Goal: Task Accomplishment & Management: Manage account settings

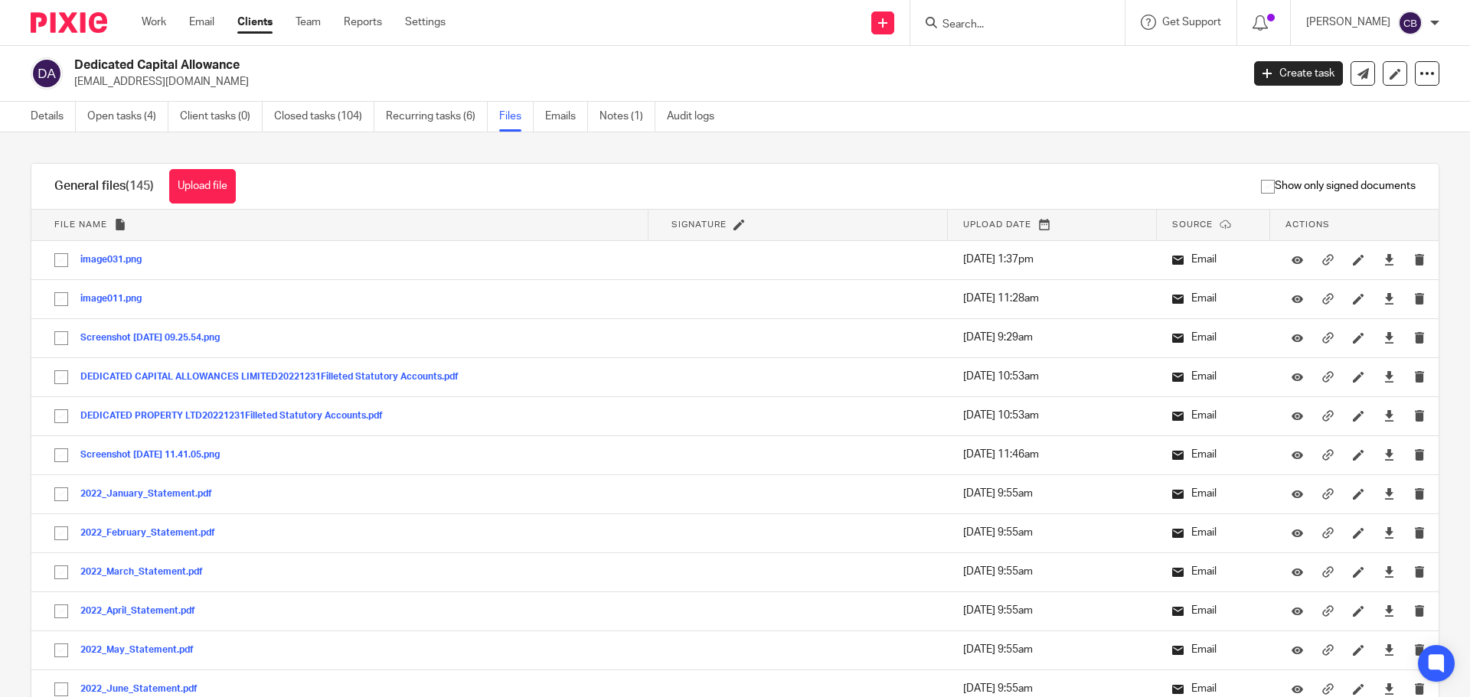
scroll to position [5571, 0]
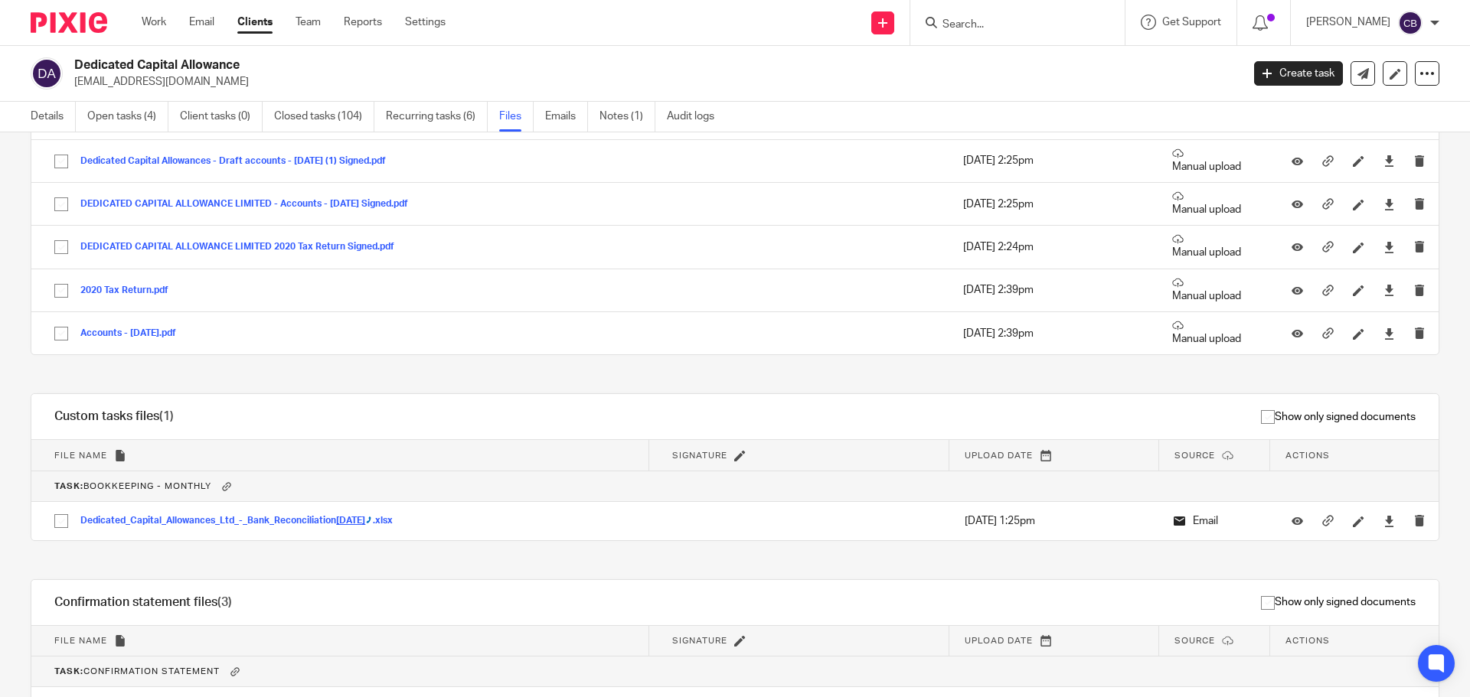
click at [1036, 24] on input "Search" at bounding box center [1010, 25] width 138 height 14
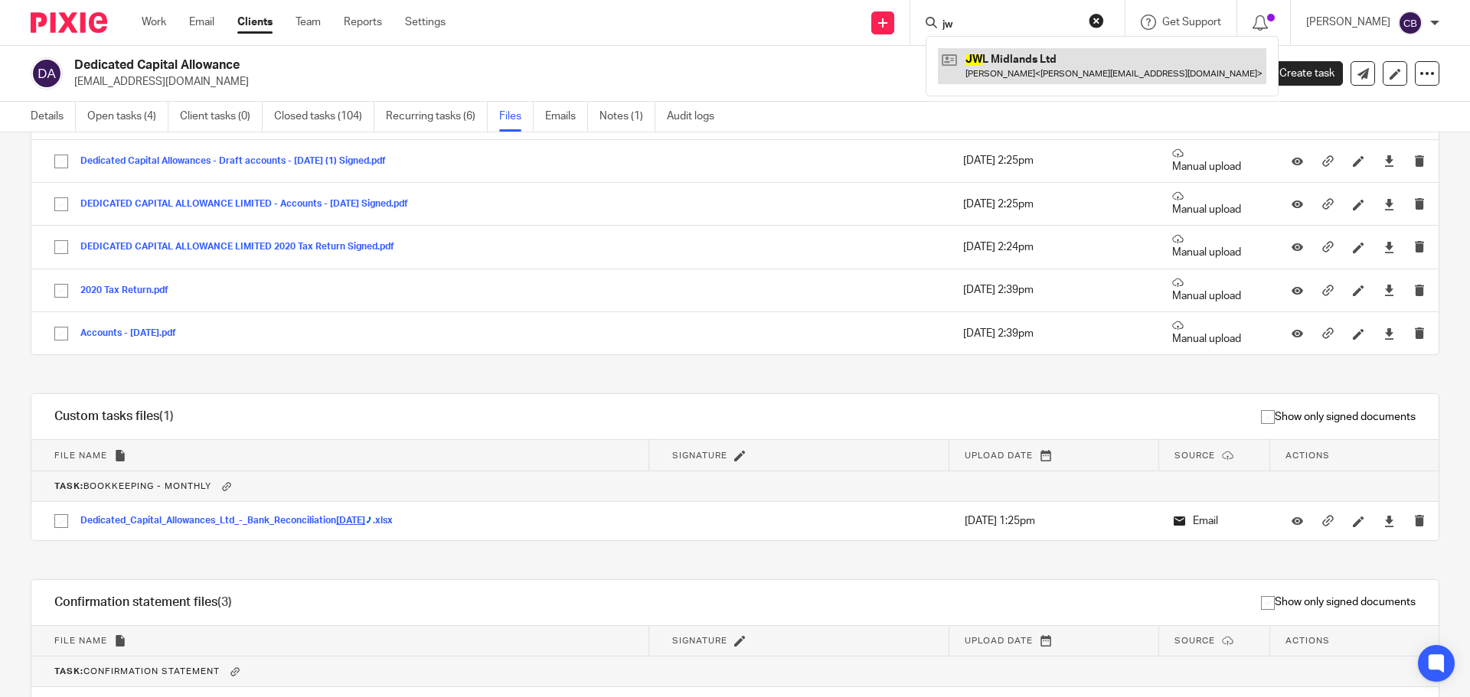
type input "jw"
click at [1026, 61] on link at bounding box center [1102, 65] width 328 height 35
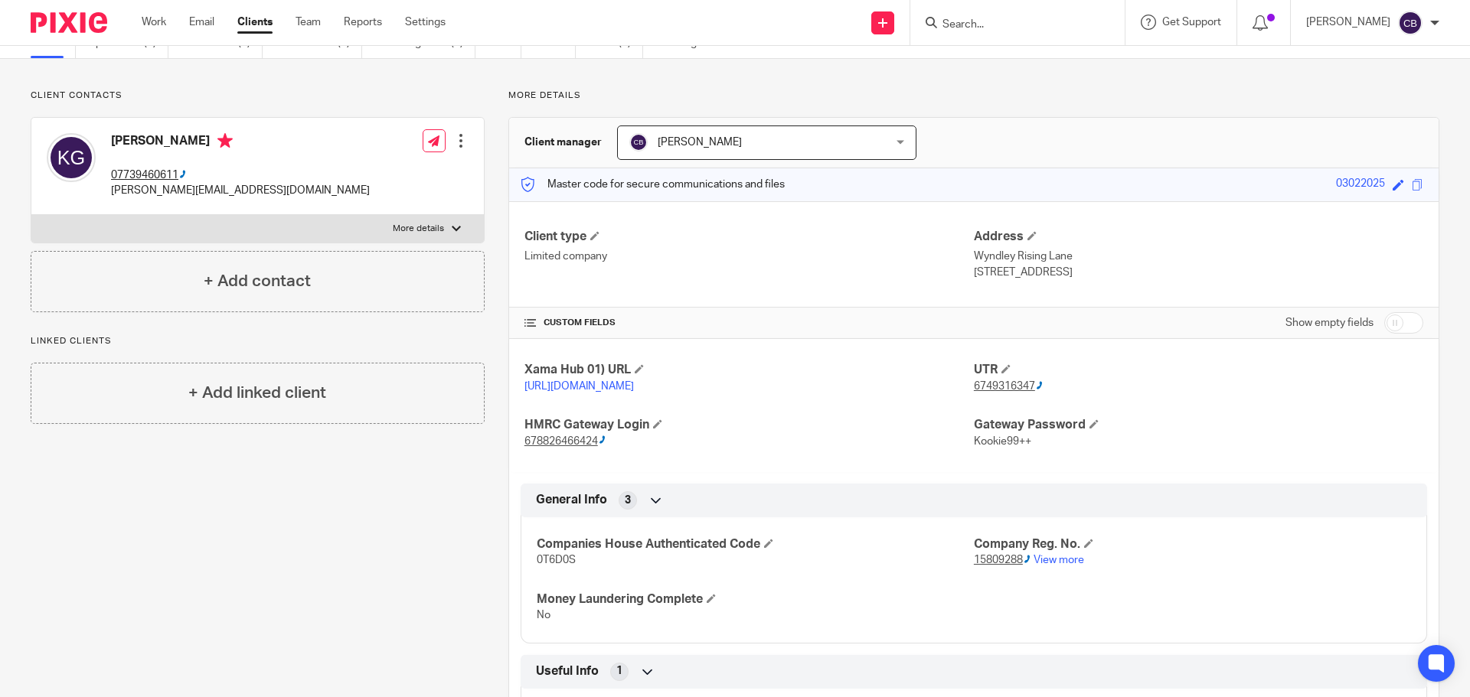
scroll to position [77, 0]
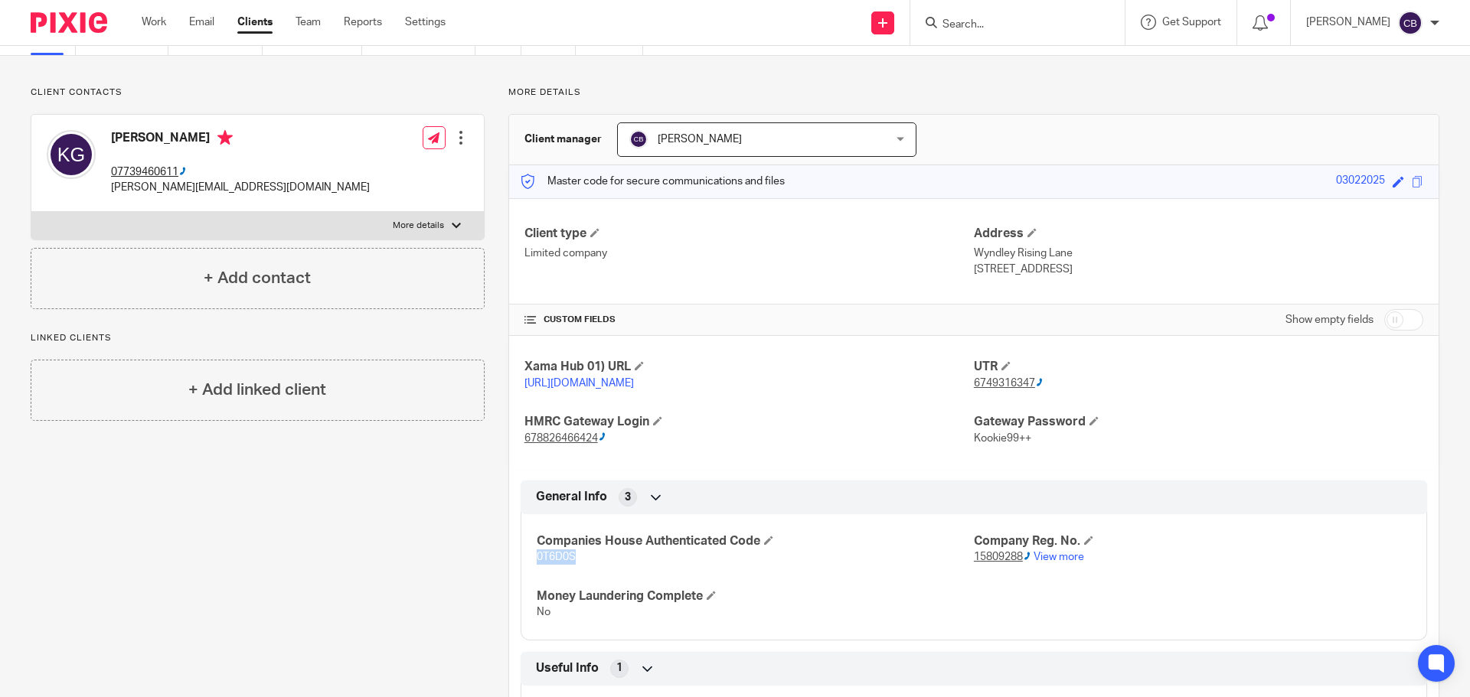
drag, startPoint x: 530, startPoint y: 577, endPoint x: 573, endPoint y: 576, distance: 42.9
click at [573, 576] on div "Companies House Authenticated Code 0T6D0S Company Reg. No. 15809288 View more M…" at bounding box center [974, 572] width 906 height 138
copy span "0T6D0S"
click at [969, 582] on div "Companies House Authenticated Code 0T6D0S Company Reg. No. 15809288 View more M…" at bounding box center [974, 572] width 906 height 138
drag, startPoint x: 968, startPoint y: 579, endPoint x: 1014, endPoint y: 586, distance: 47.2
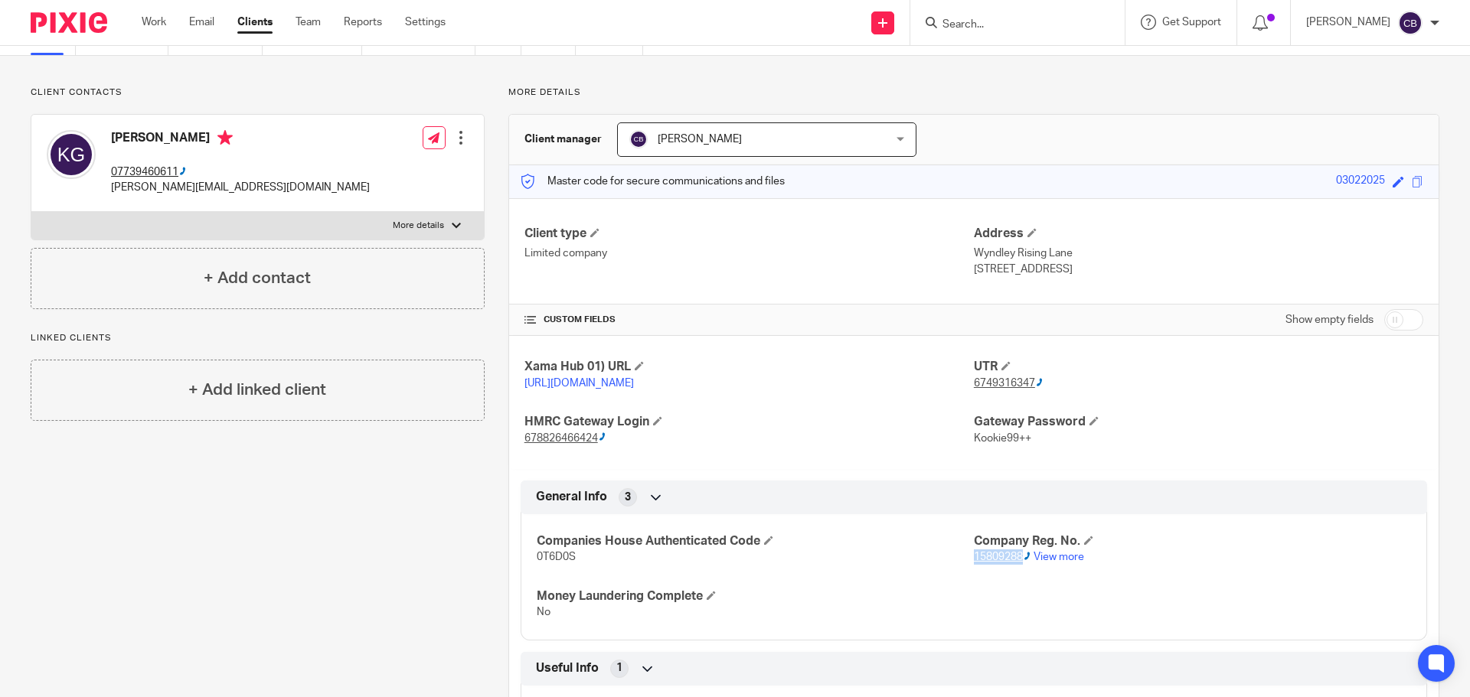
click at [1014, 586] on div "Companies House Authenticated Code 0T6D0S Company Reg. No. 15809288 View more M…" at bounding box center [974, 572] width 906 height 138
copy ctcspan "15809288"
drag, startPoint x: 968, startPoint y: 250, endPoint x: 1059, endPoint y: 266, distance: 92.5
click at [1059, 266] on div "Address Wyndley Rising Lane Lapworth, B94 6JE" at bounding box center [1198, 251] width 449 height 51
copy div "Wyndley Rising Lane Lapworth, B94 6JE"
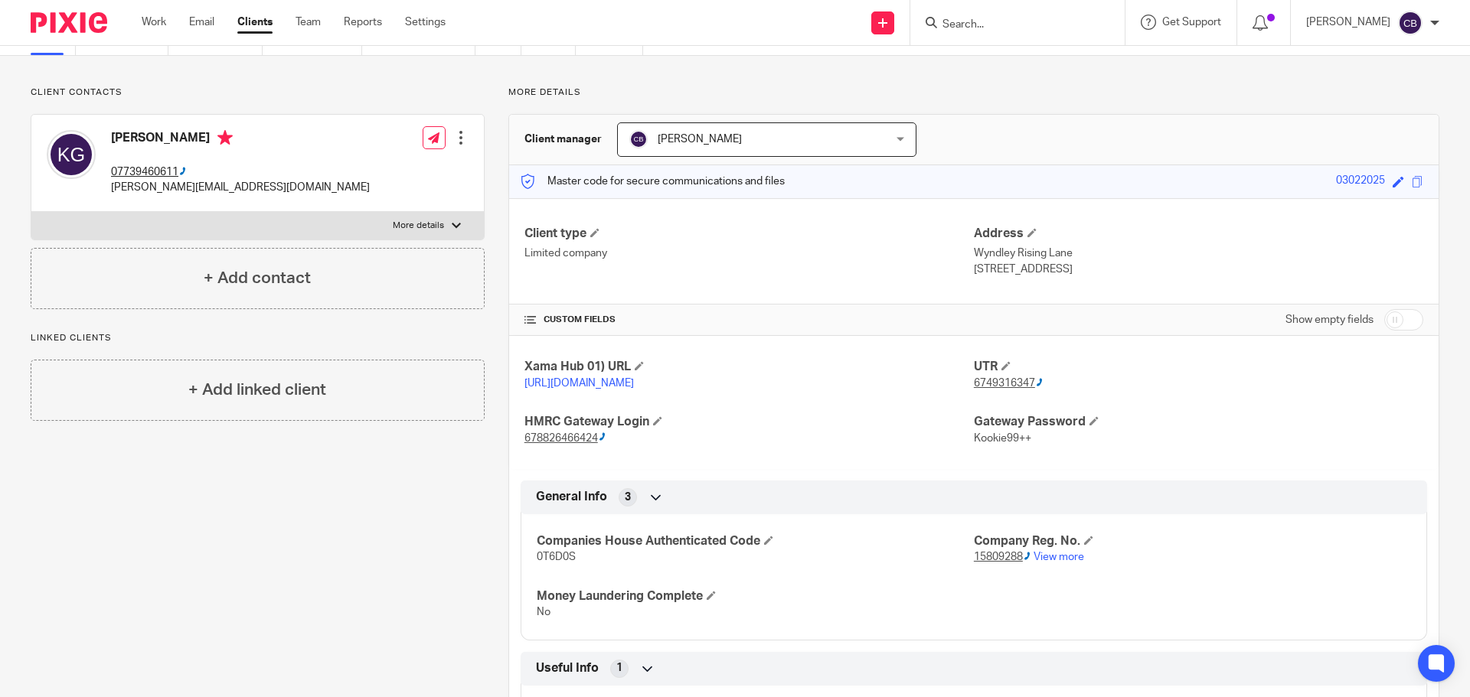
click at [1018, 21] on input "Search" at bounding box center [1010, 25] width 138 height 14
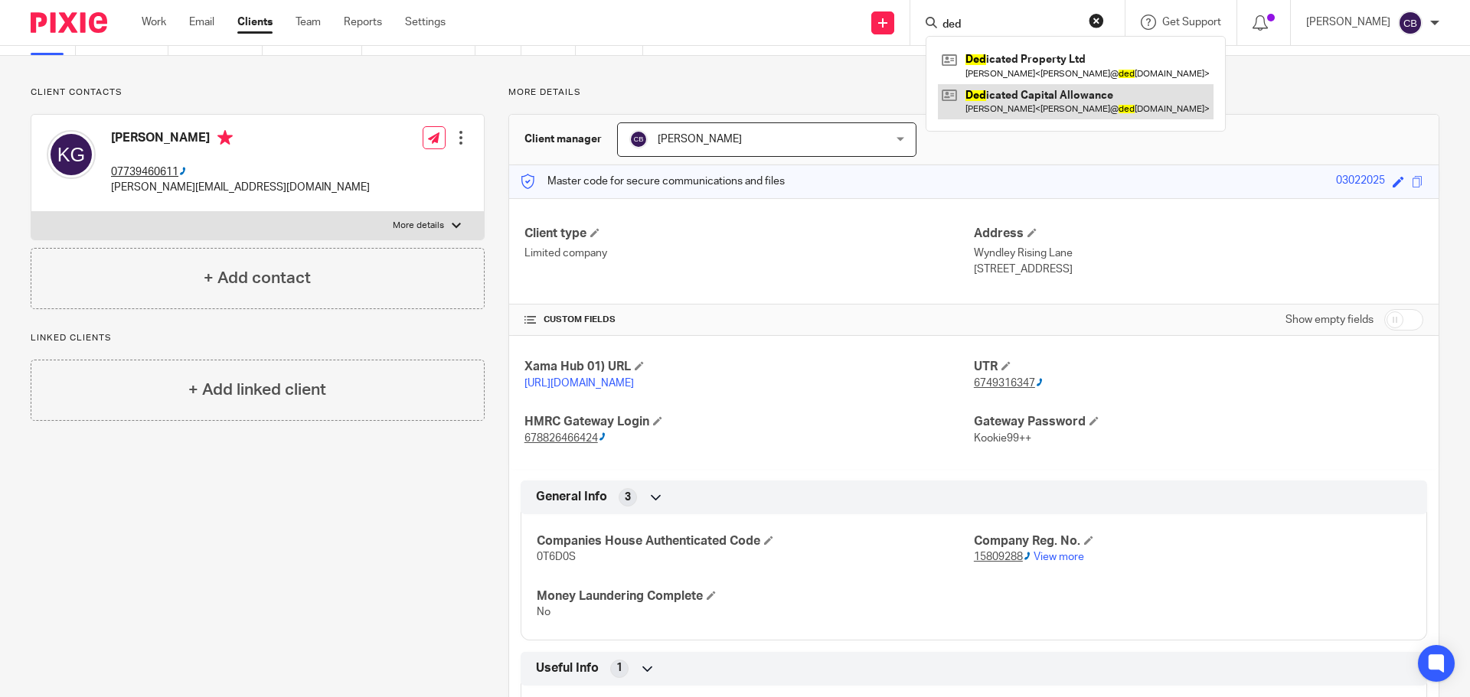
type input "ded"
click at [1014, 99] on link at bounding box center [1076, 101] width 276 height 35
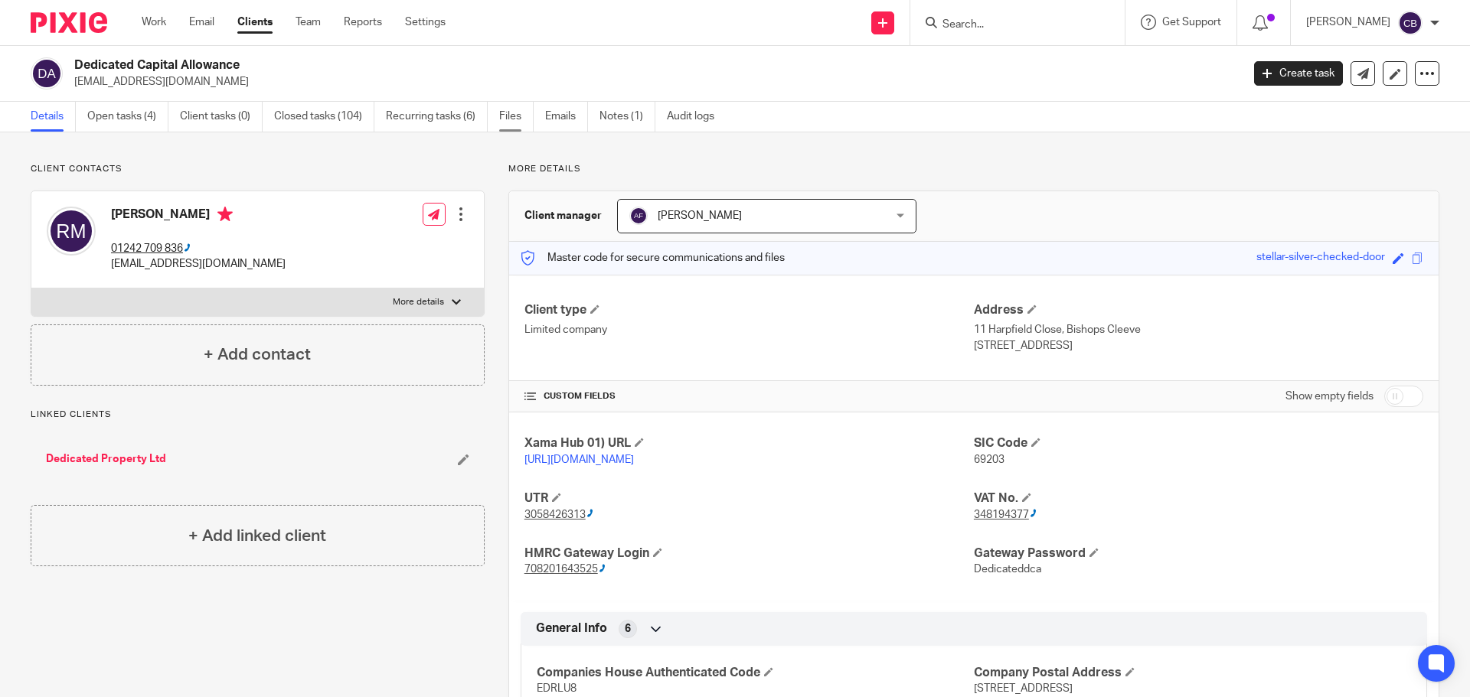
click at [512, 114] on link "Files" at bounding box center [516, 117] width 34 height 30
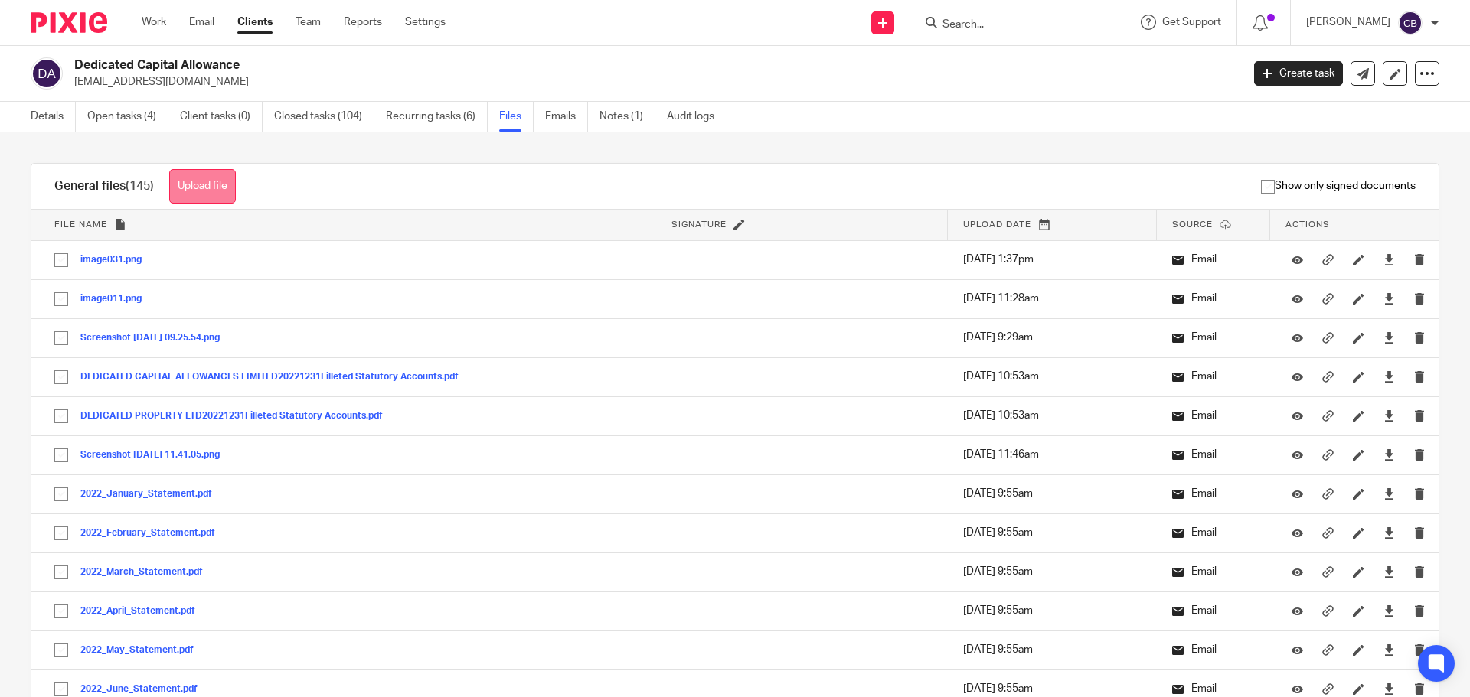
click at [224, 184] on button "Upload file" at bounding box center [202, 186] width 67 height 34
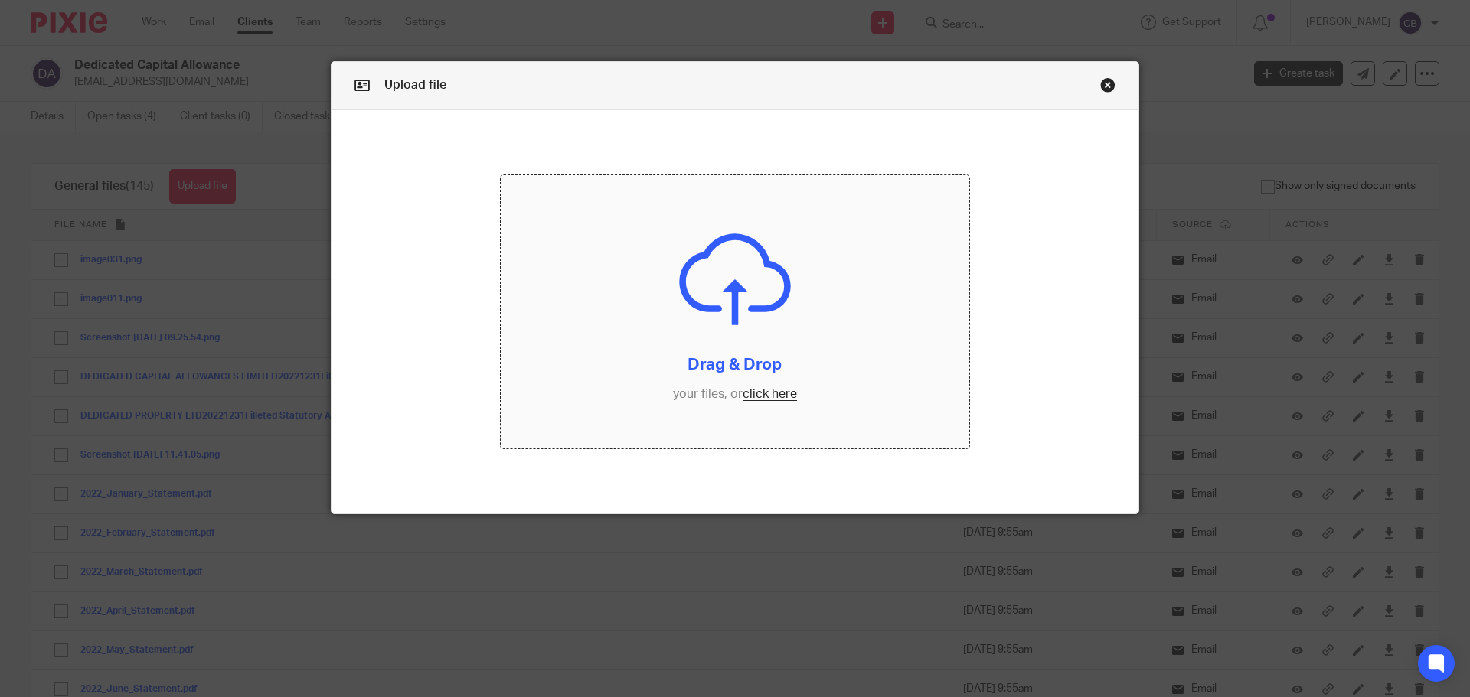
click at [745, 354] on input "file" at bounding box center [735, 312] width 469 height 274
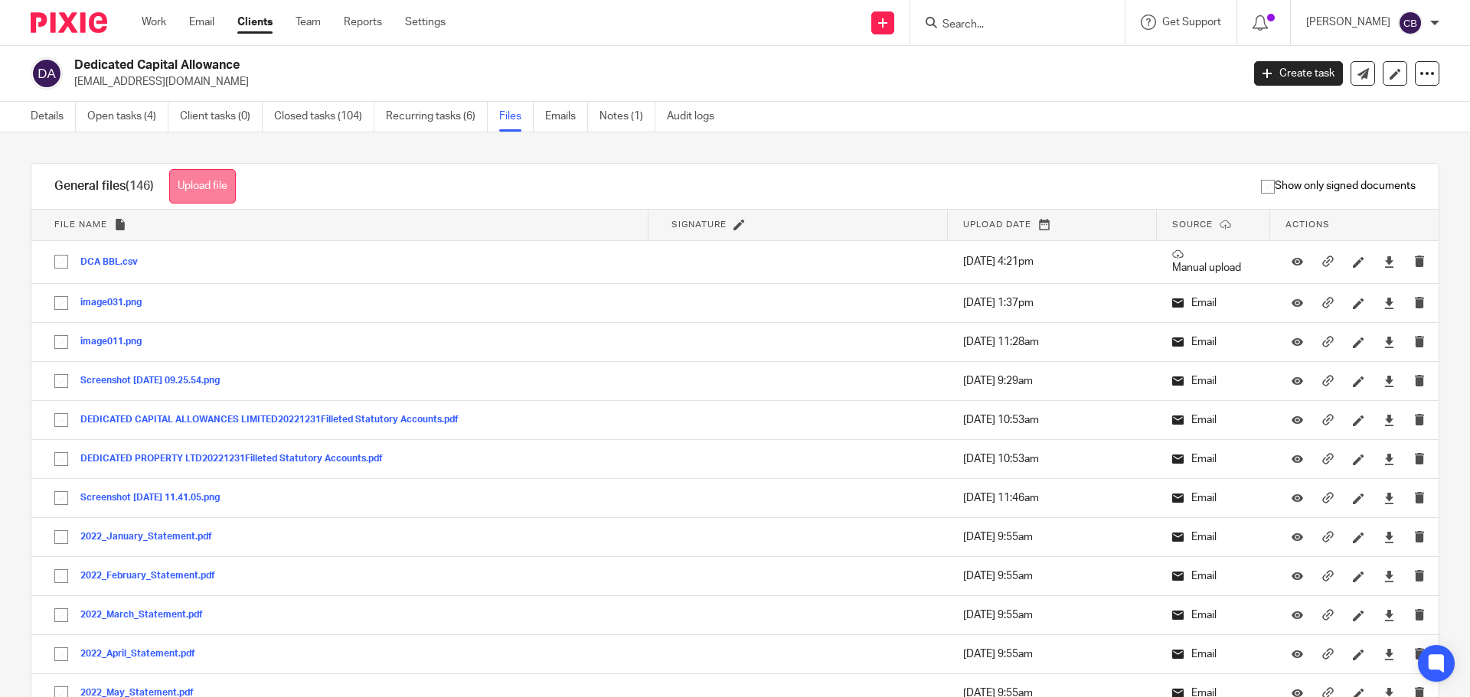
click at [236, 181] on button "Upload file" at bounding box center [202, 186] width 67 height 34
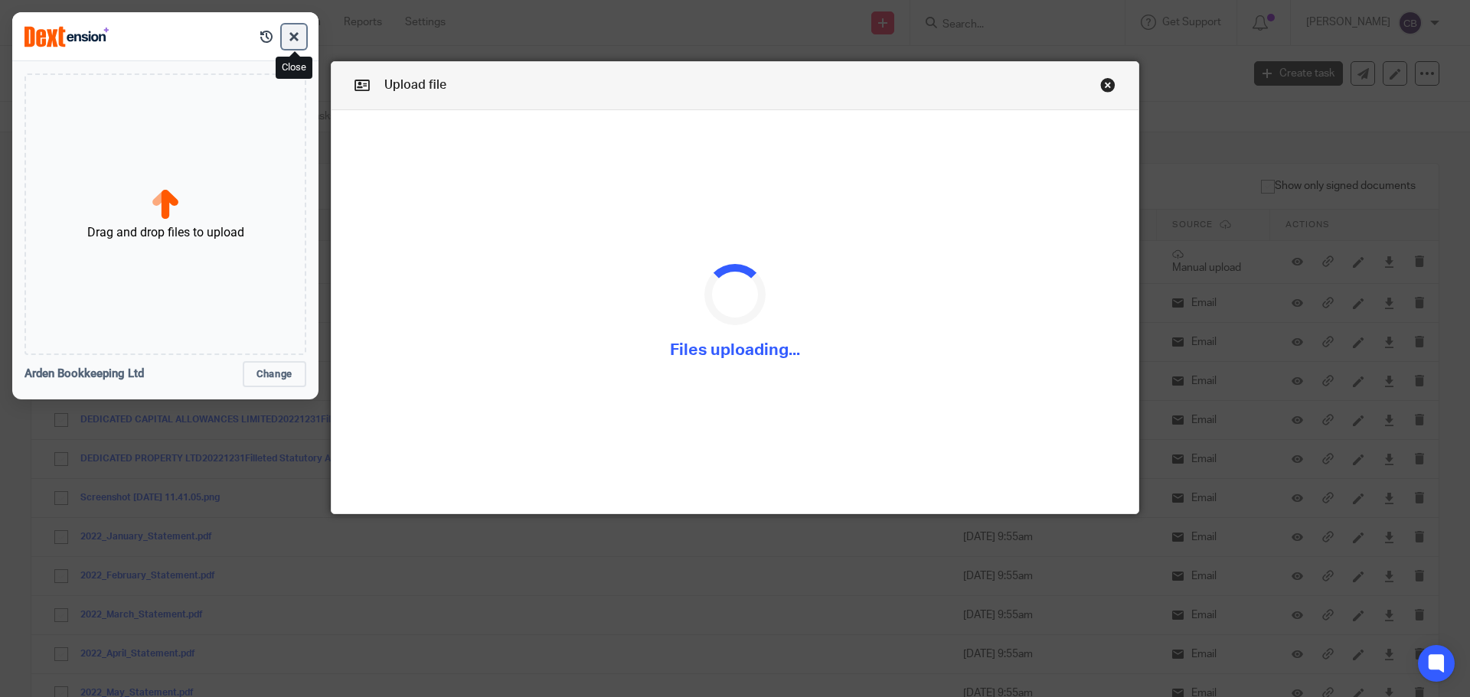
click at [295, 44] on button "button" at bounding box center [294, 36] width 24 height 24
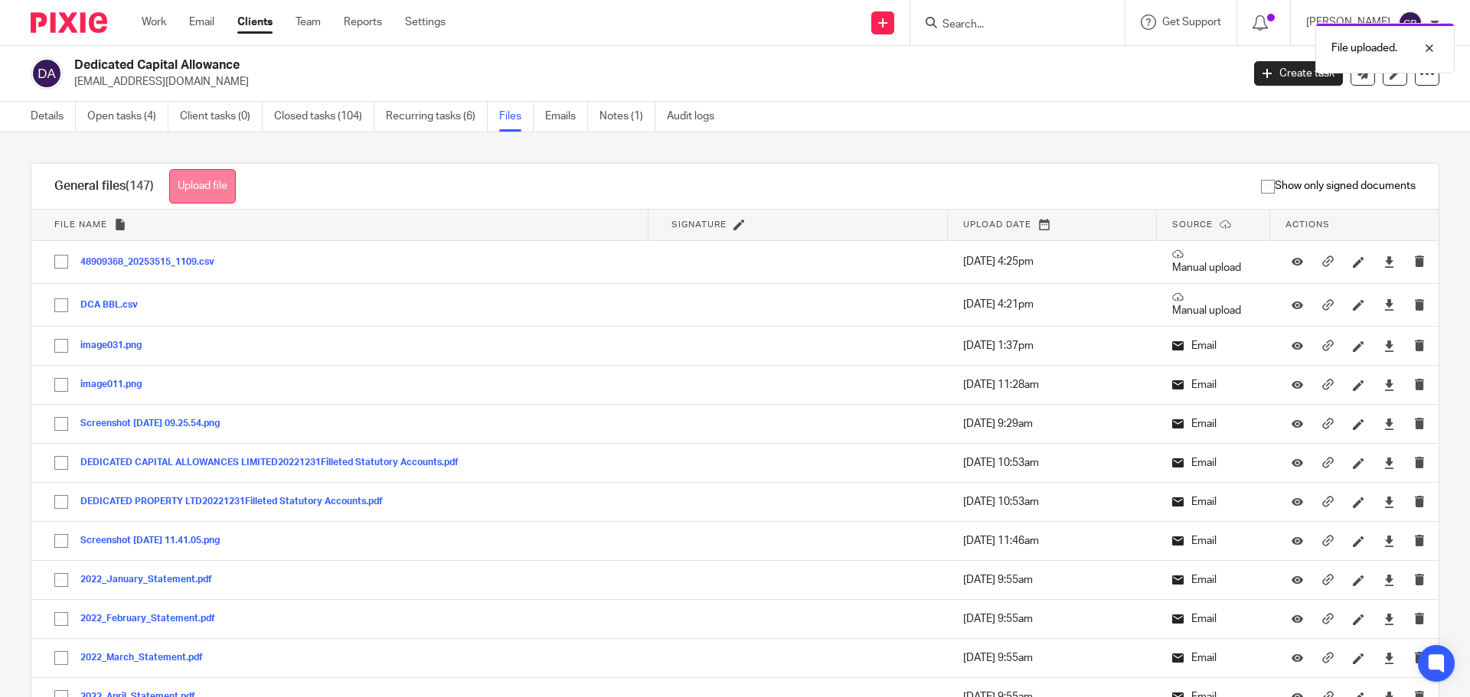
click at [184, 183] on button "Upload file" at bounding box center [202, 186] width 67 height 34
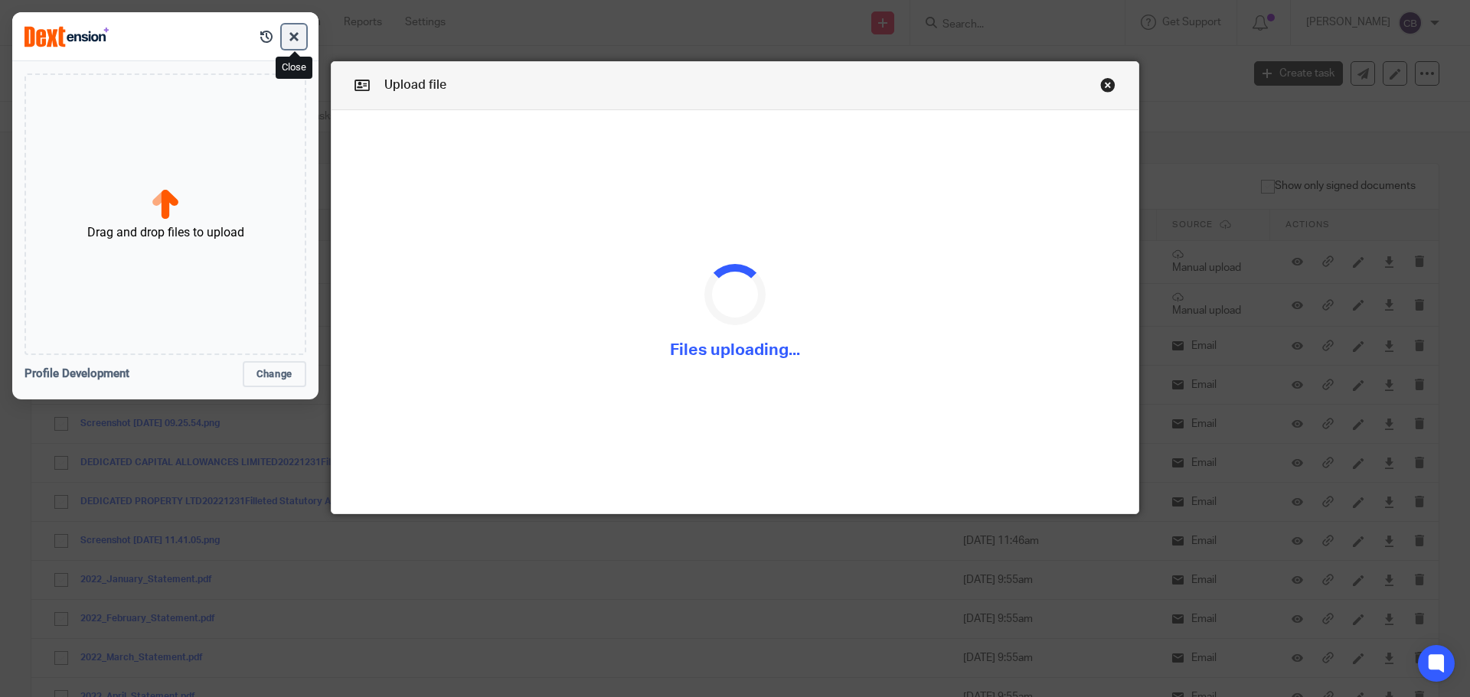
click at [302, 36] on button "button" at bounding box center [294, 36] width 24 height 24
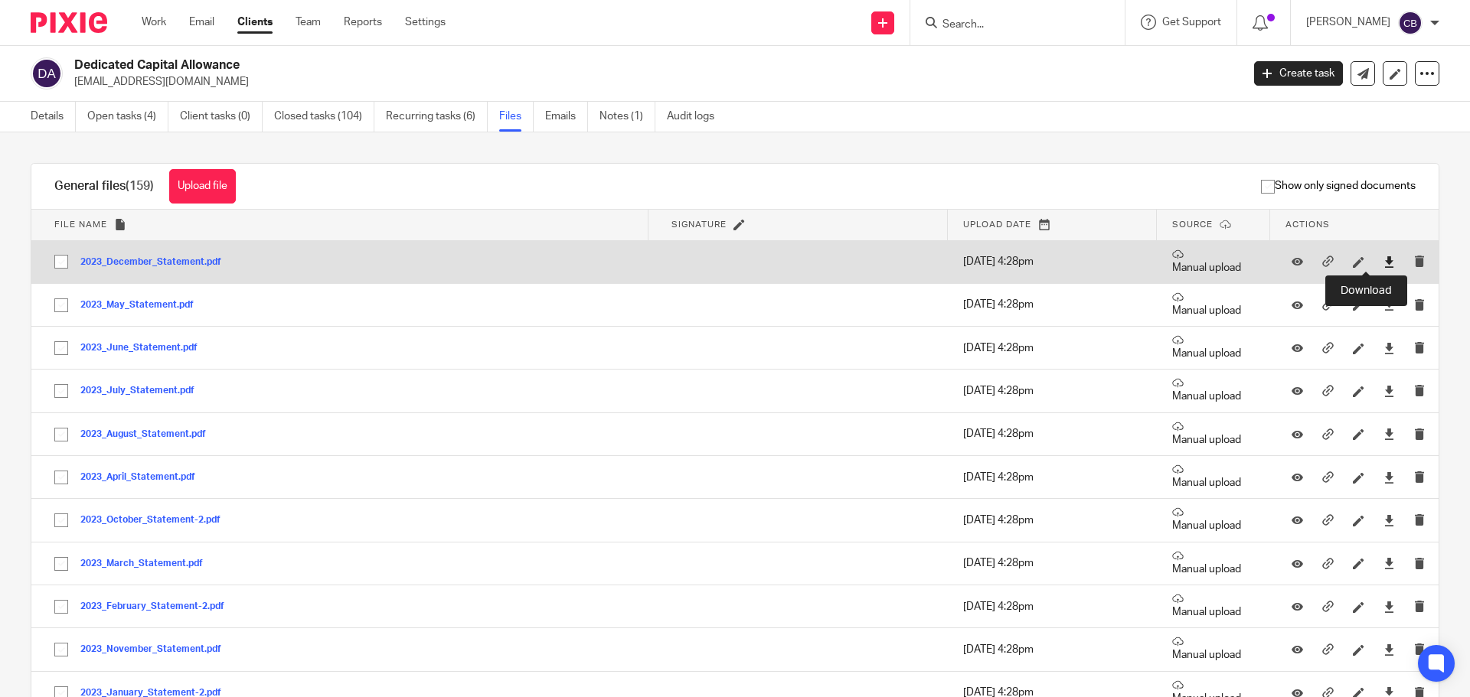
click at [1383, 263] on icon at bounding box center [1388, 261] width 11 height 11
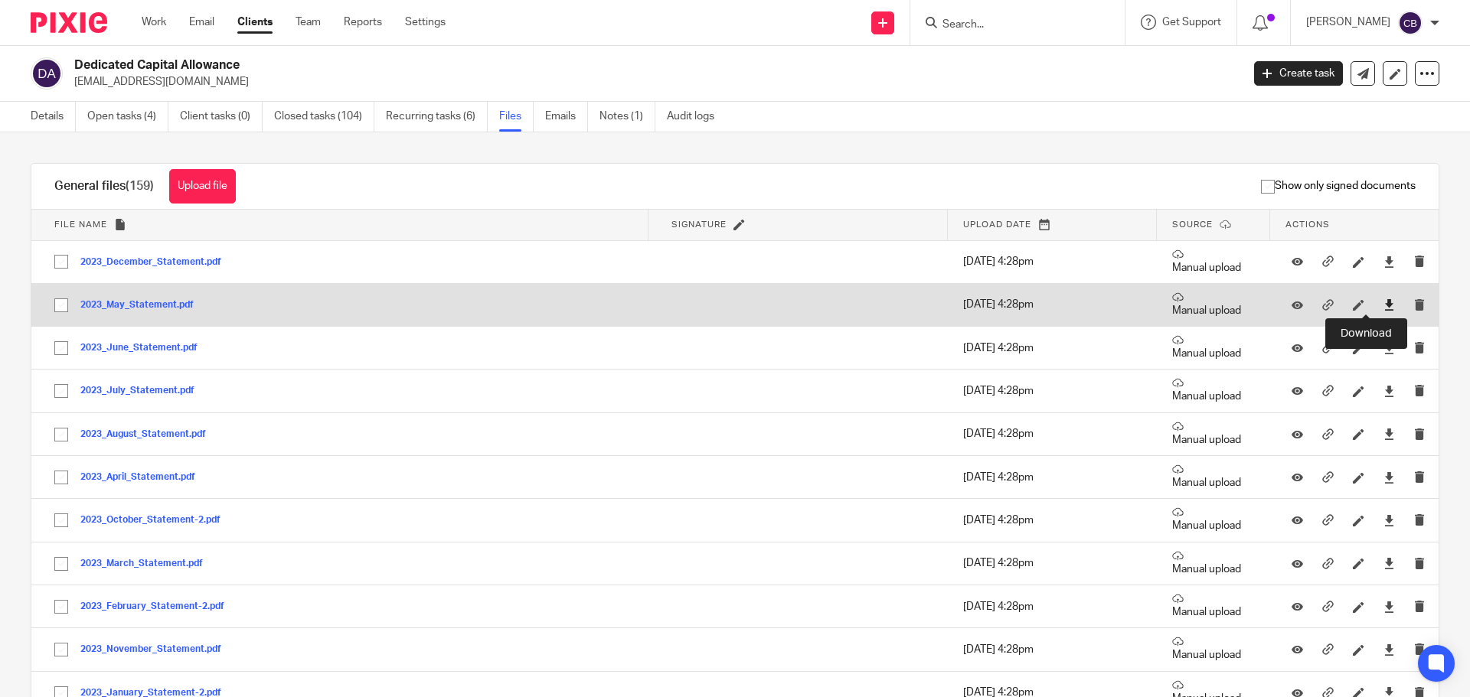
click at [1383, 307] on icon at bounding box center [1388, 304] width 11 height 11
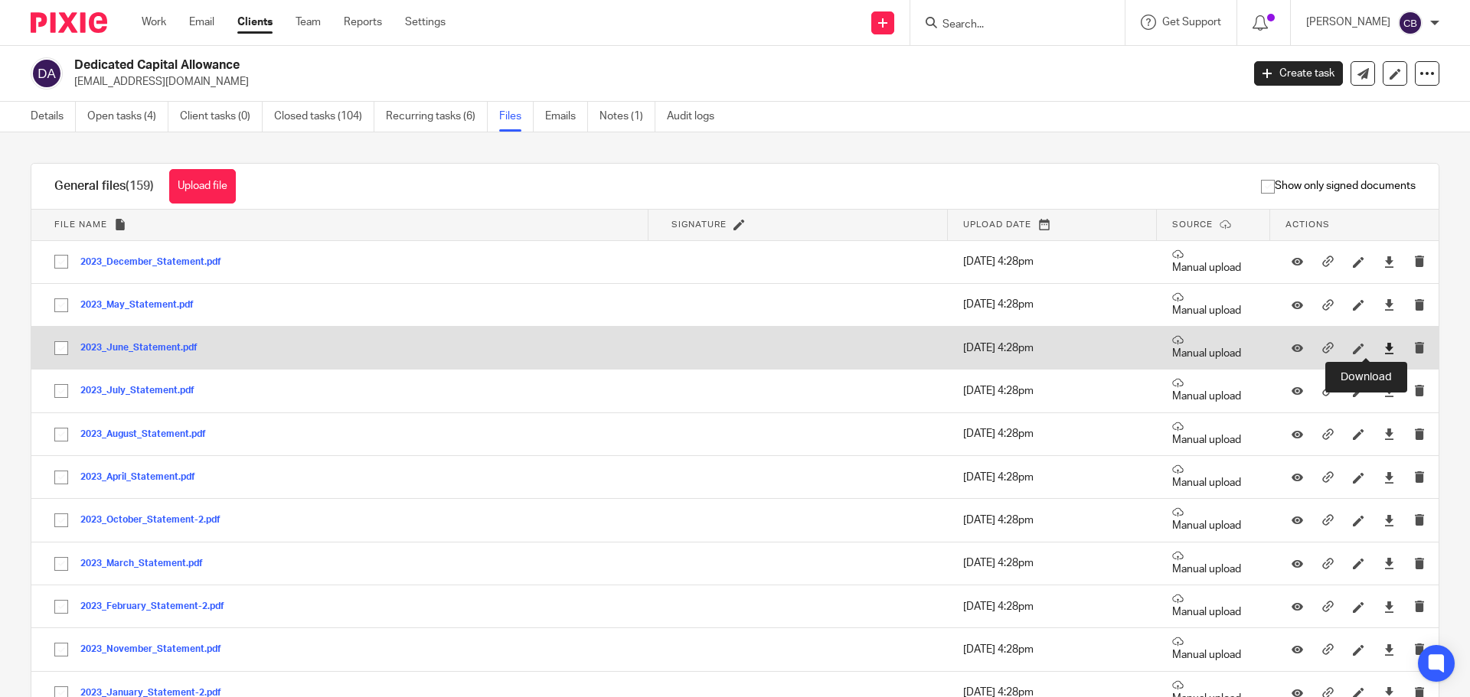
click at [1383, 349] on icon at bounding box center [1388, 348] width 11 height 11
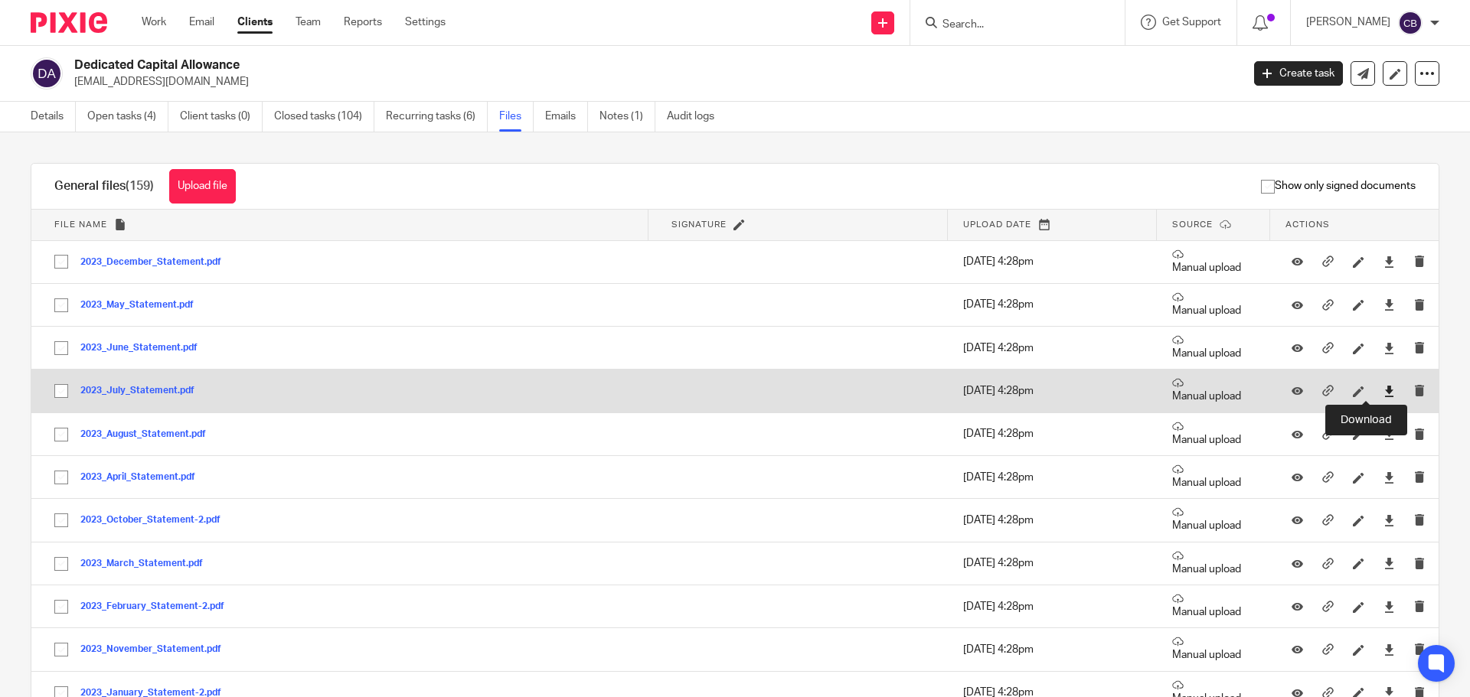
click at [1383, 391] on icon at bounding box center [1388, 391] width 11 height 11
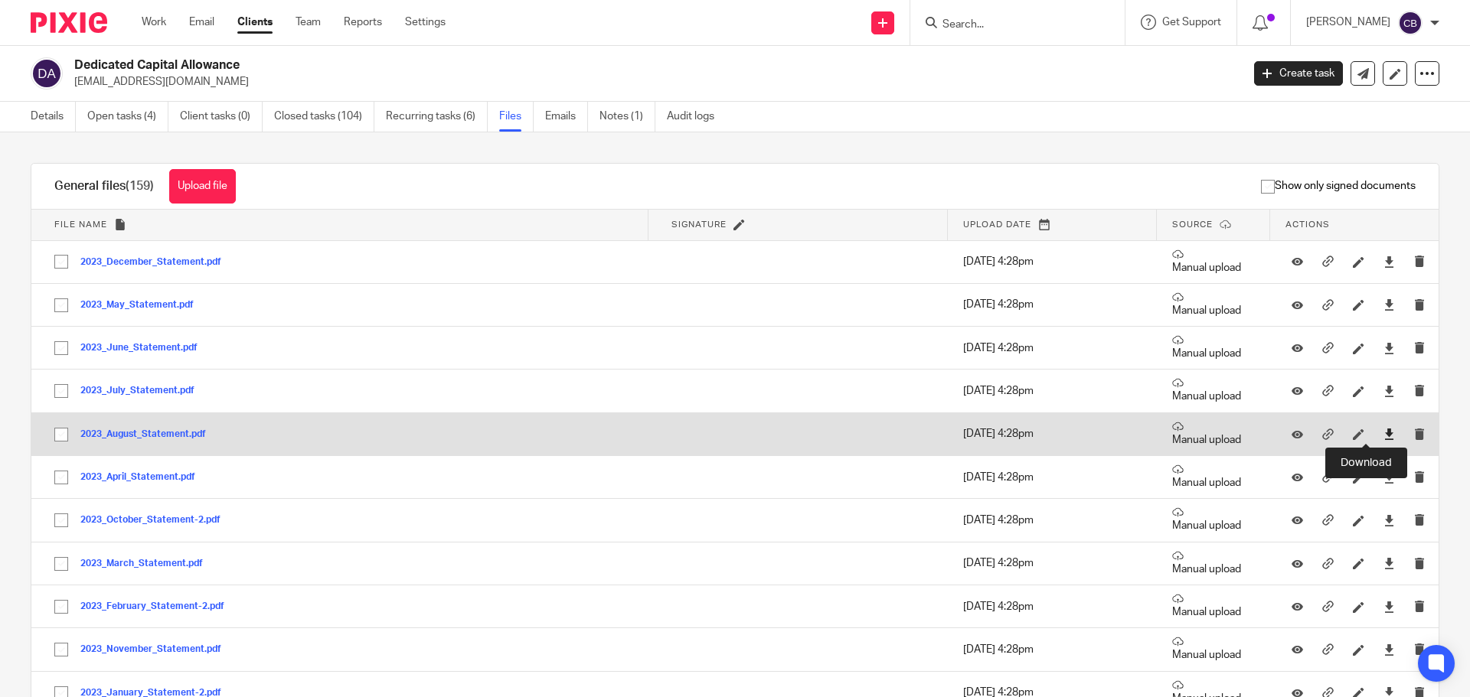
click at [1383, 431] on icon at bounding box center [1388, 434] width 11 height 11
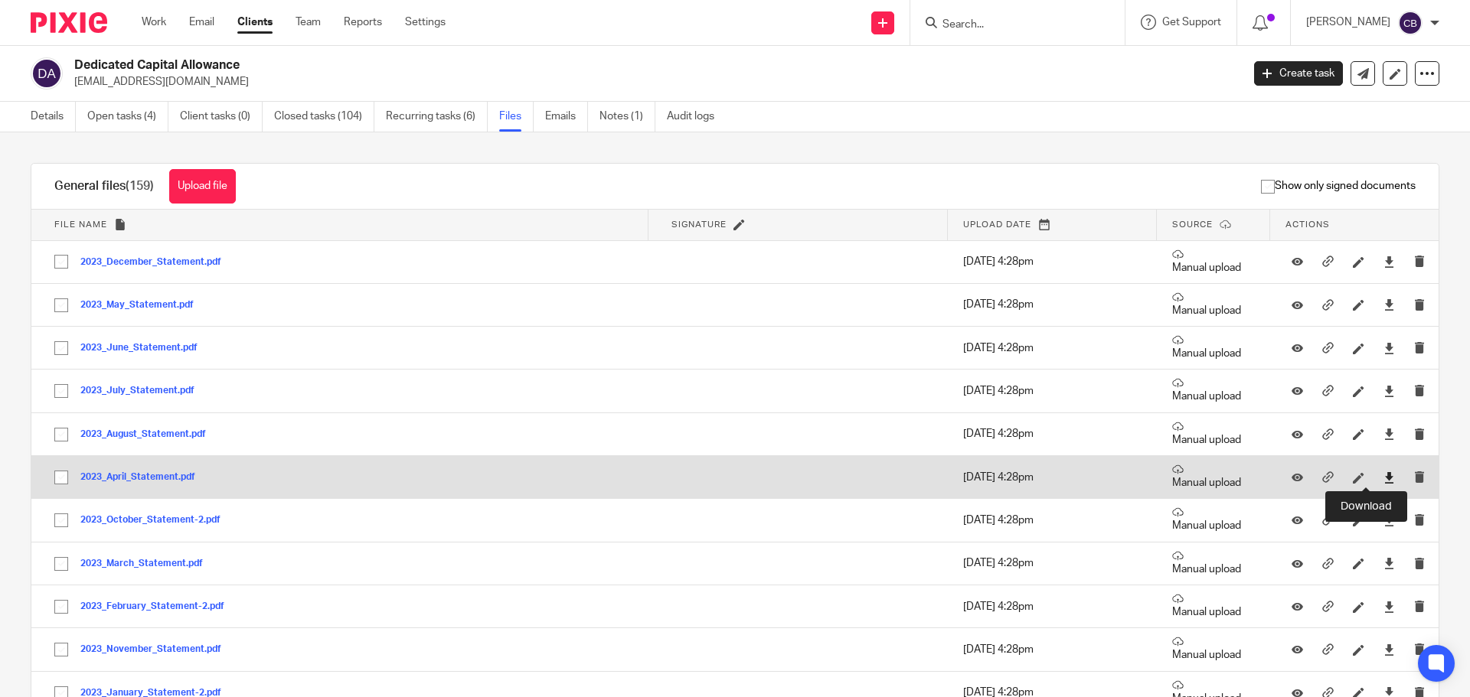
click at [1383, 475] on icon at bounding box center [1388, 477] width 11 height 11
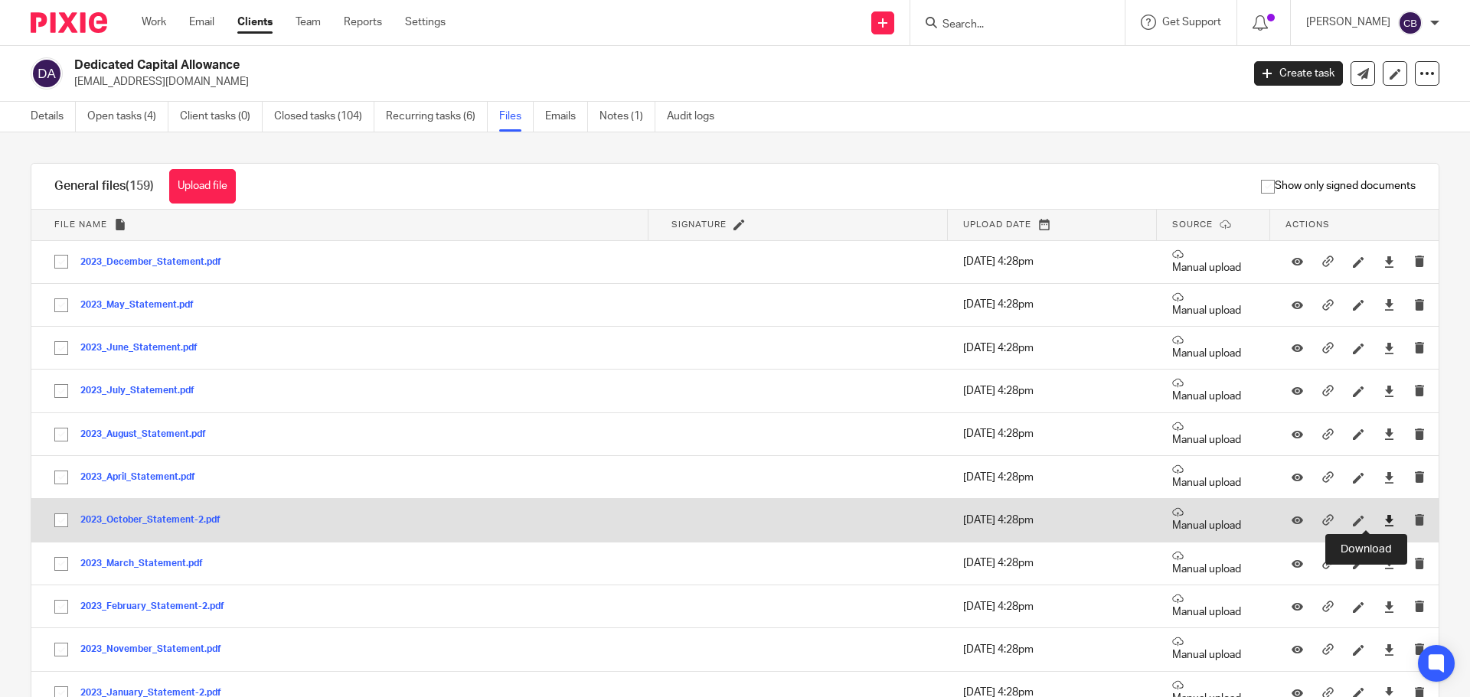
click at [1383, 520] on icon at bounding box center [1388, 520] width 11 height 11
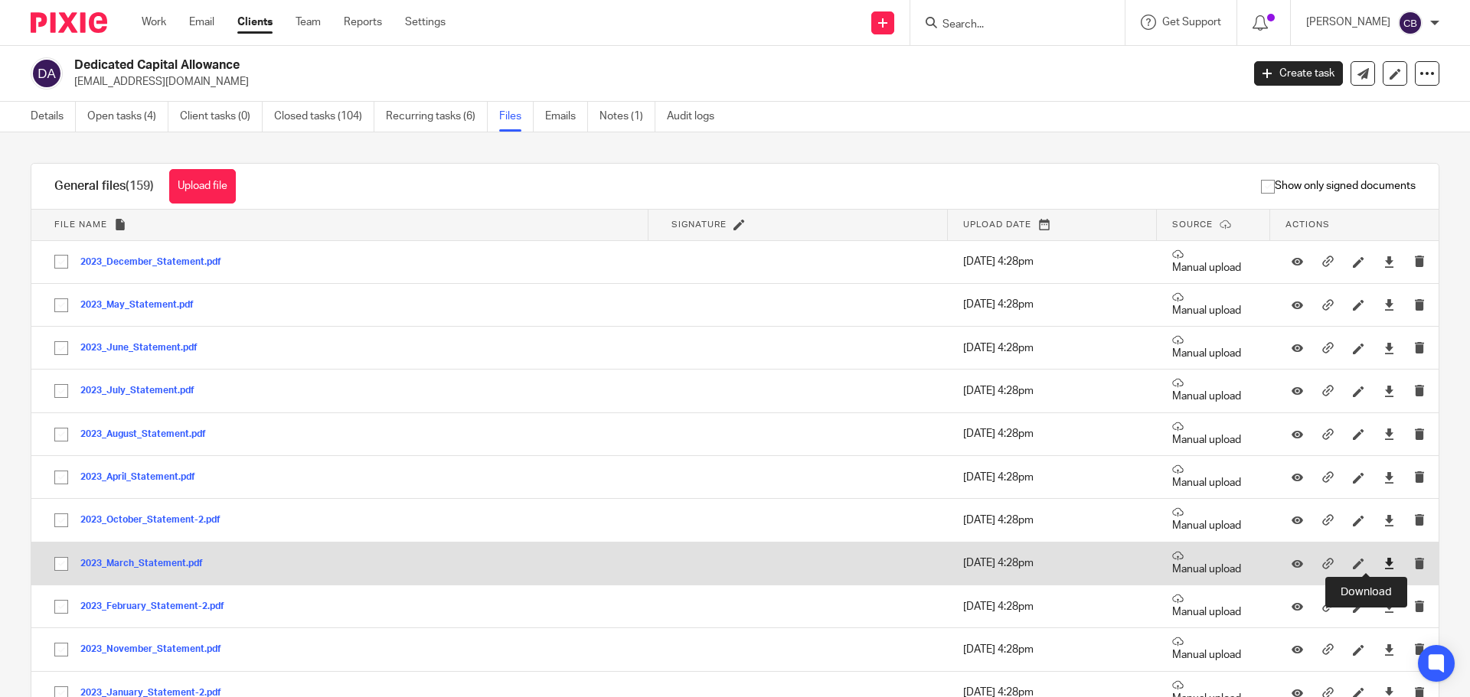
click at [1383, 559] on icon at bounding box center [1388, 563] width 11 height 11
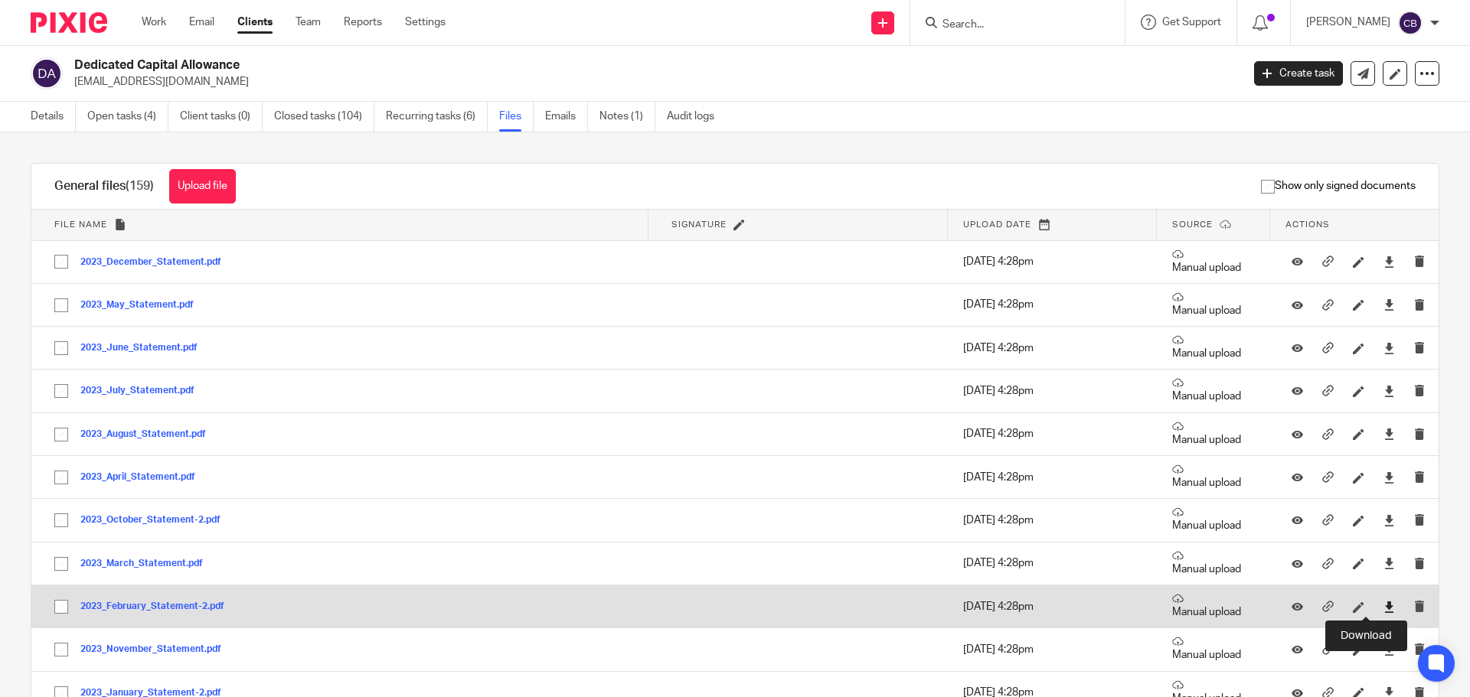
click at [1383, 605] on icon at bounding box center [1388, 607] width 11 height 11
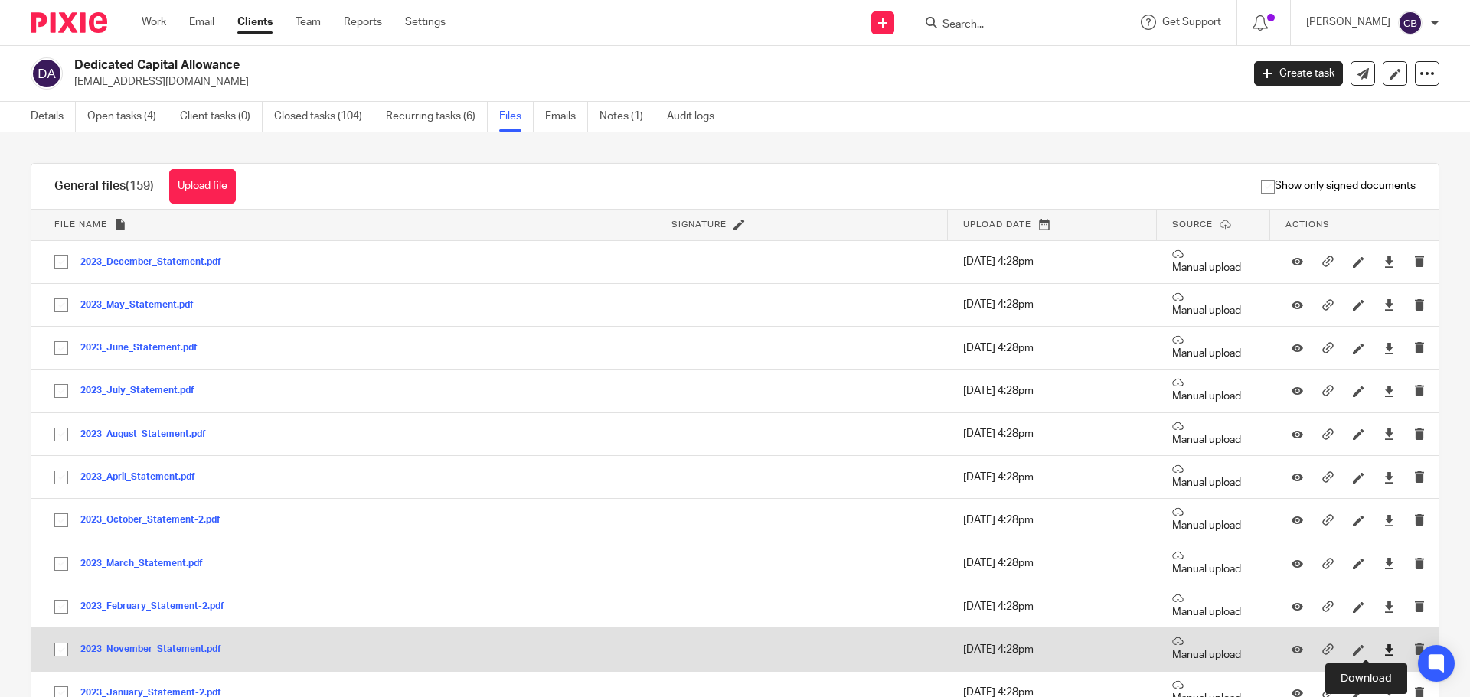
click at [1383, 648] on icon at bounding box center [1388, 650] width 11 height 11
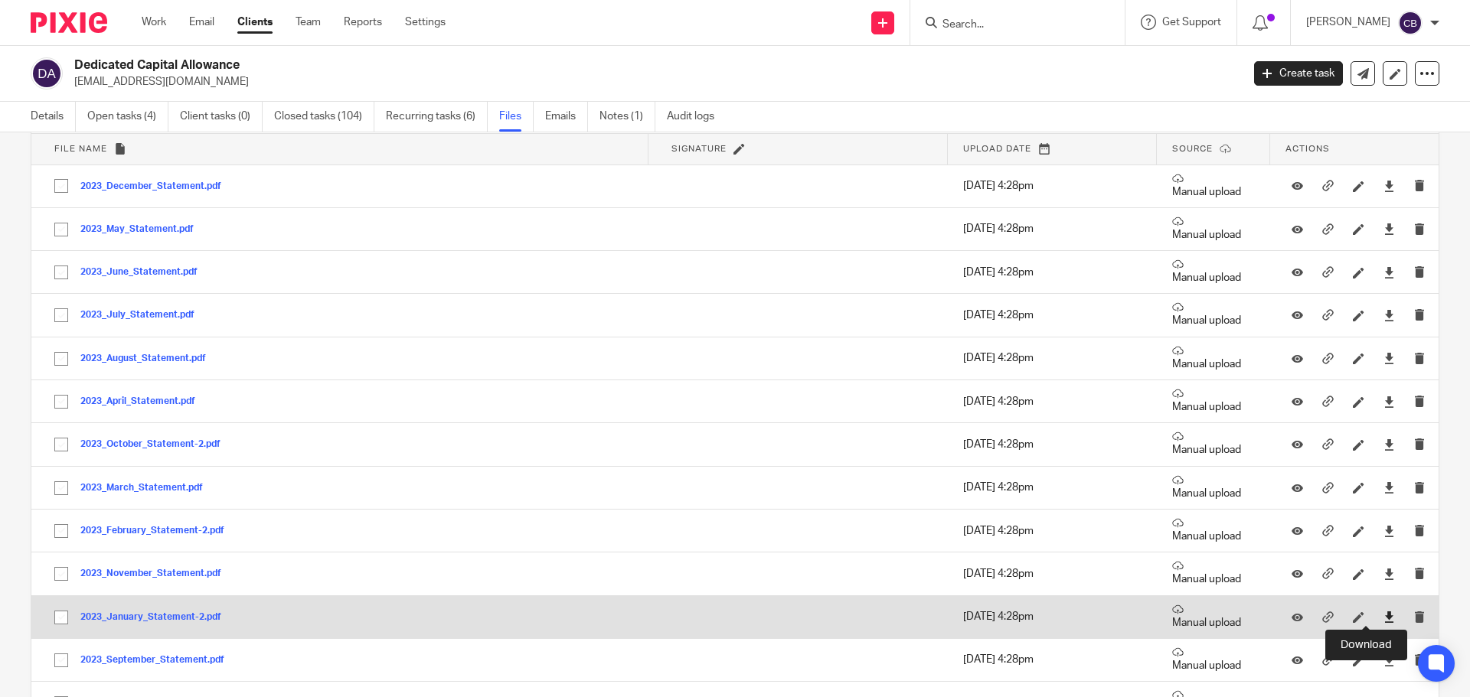
scroll to position [77, 0]
click at [1383, 614] on icon at bounding box center [1388, 616] width 11 height 11
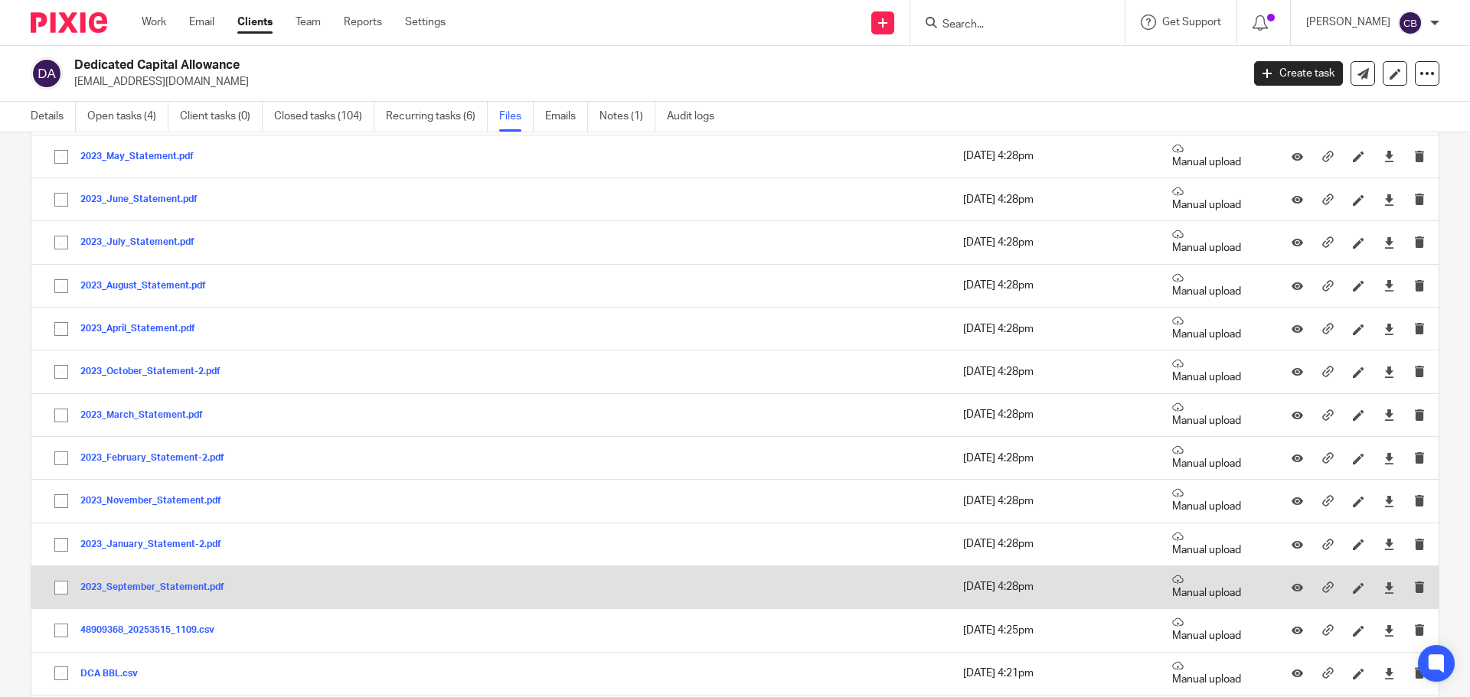
scroll to position [153, 0]
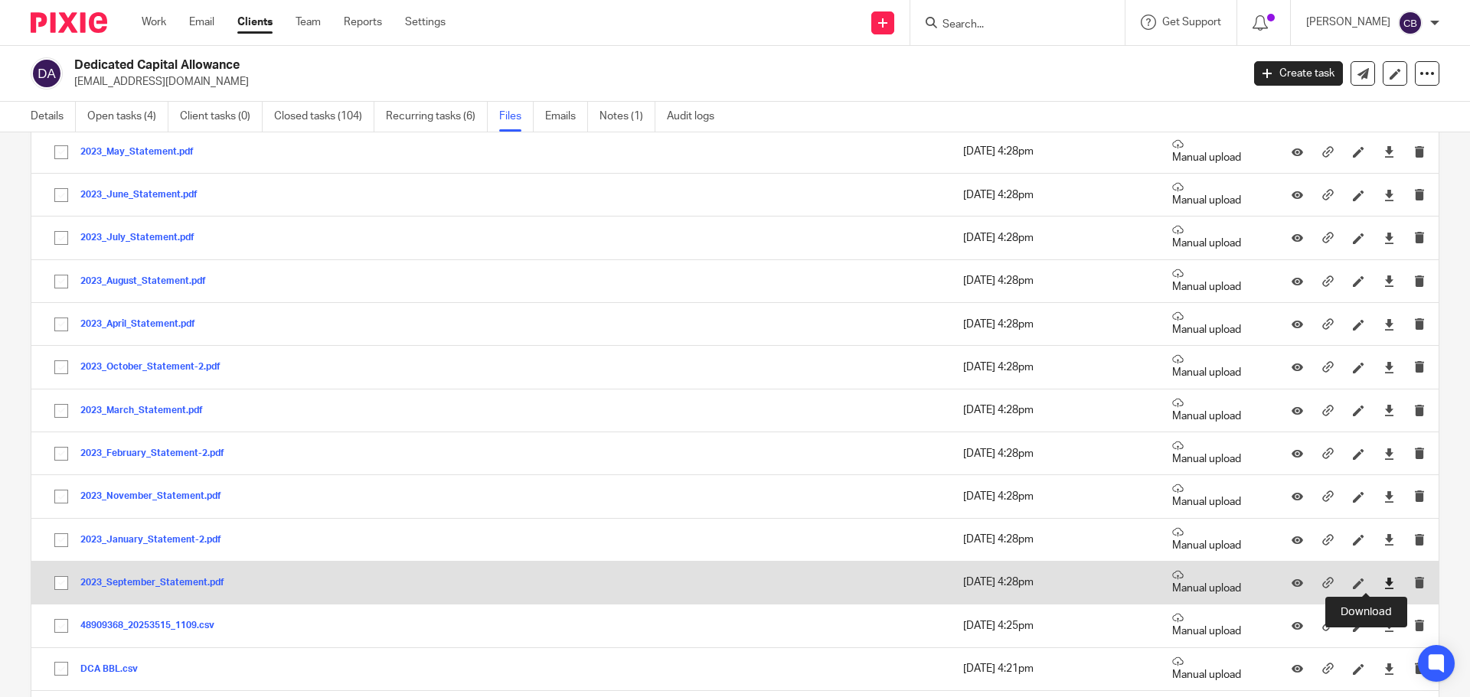
click at [1383, 584] on icon at bounding box center [1388, 583] width 11 height 11
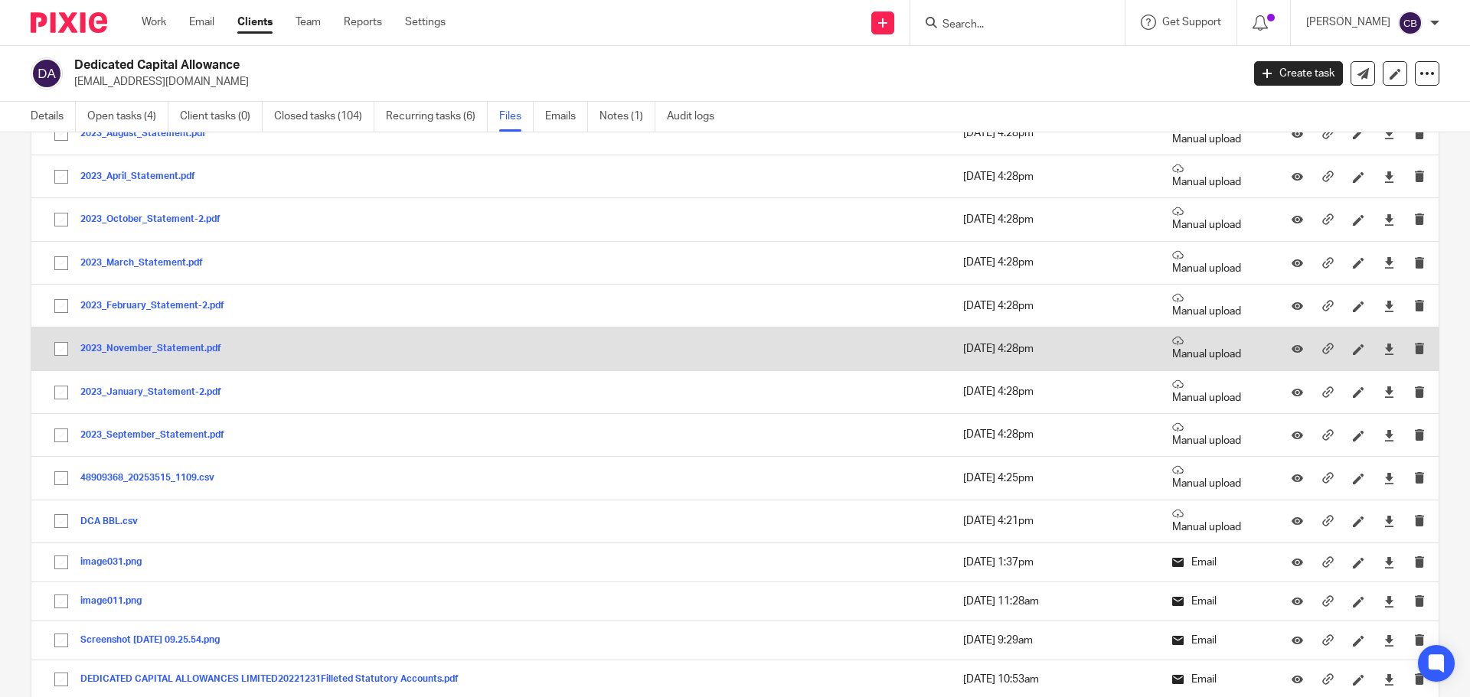
scroll to position [309, 0]
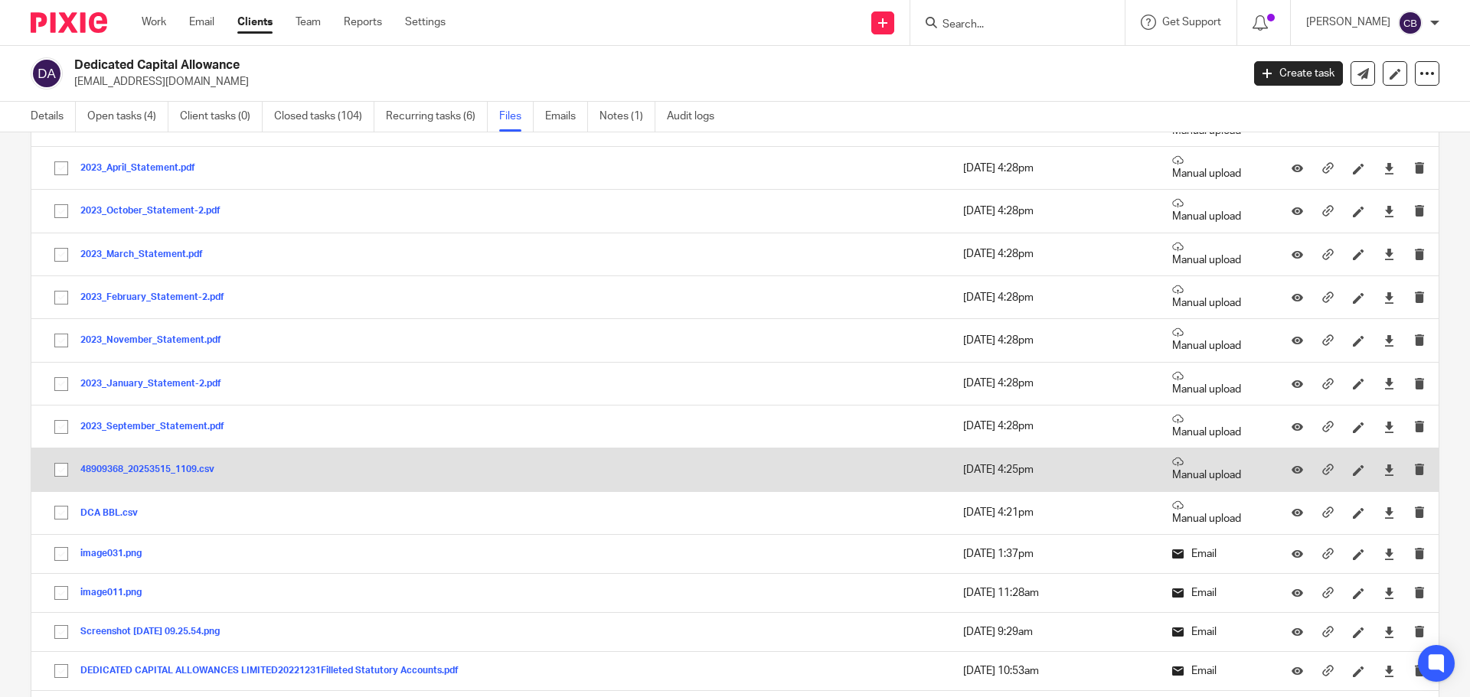
click at [162, 469] on button "48909368 _ 20253515 _1109.csv" at bounding box center [152, 470] width 145 height 11
